Goal: Information Seeking & Learning: Learn about a topic

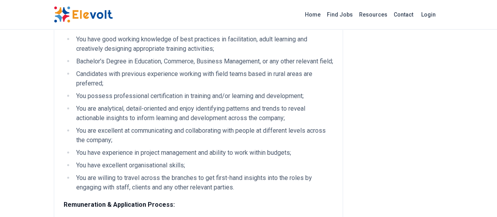
scroll to position [837, 0]
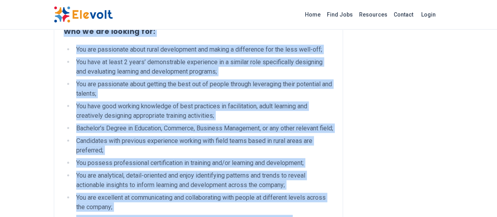
scroll to position [790, 0]
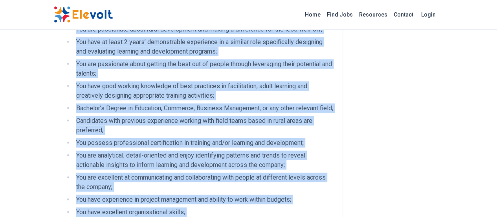
drag, startPoint x: 13, startPoint y: 43, endPoint x: 137, endPoint y: 85, distance: 131.2
click at [137, 85] on div "Learning and Development Coordinator All Jobs [GEOGRAPHIC_DATA] KE full-time ba…" at bounding box center [249, 72] width 403 height 1725
copy div "Learning and Development Coordinator All Jobs [GEOGRAPHIC_DATA] KE full-time ba…"
